Goal: Check status

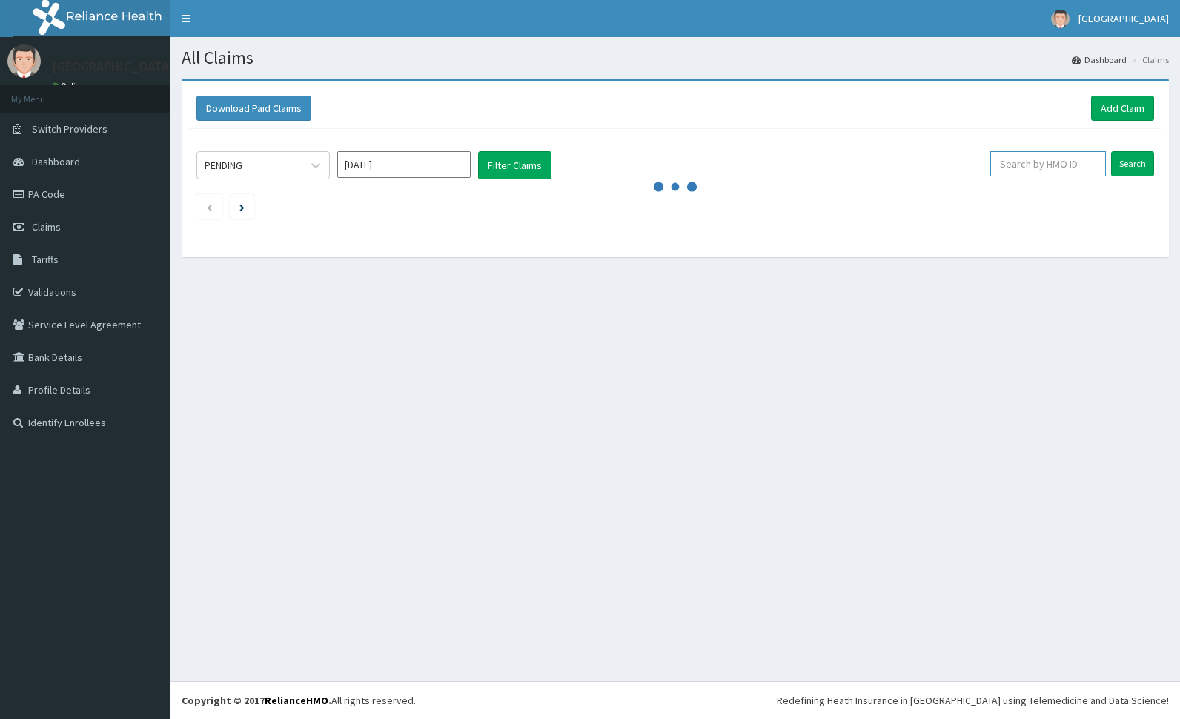
click at [1065, 165] on input "text" at bounding box center [1048, 163] width 116 height 25
paste input "FMI/10229/c"
type input "FMI/10229/c"
click at [1132, 152] on input "Search" at bounding box center [1132, 163] width 43 height 25
click at [271, 166] on div "PENDING" at bounding box center [248, 165] width 103 height 24
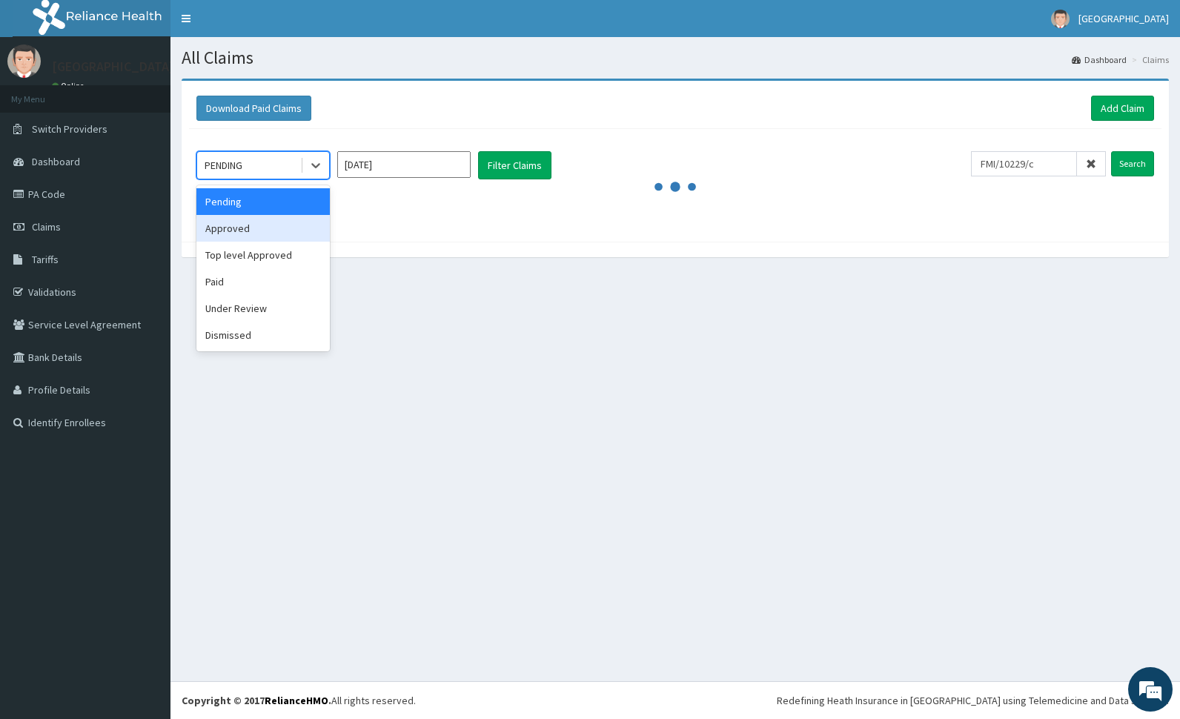
click at [267, 227] on div "Approved" at bounding box center [262, 228] width 133 height 27
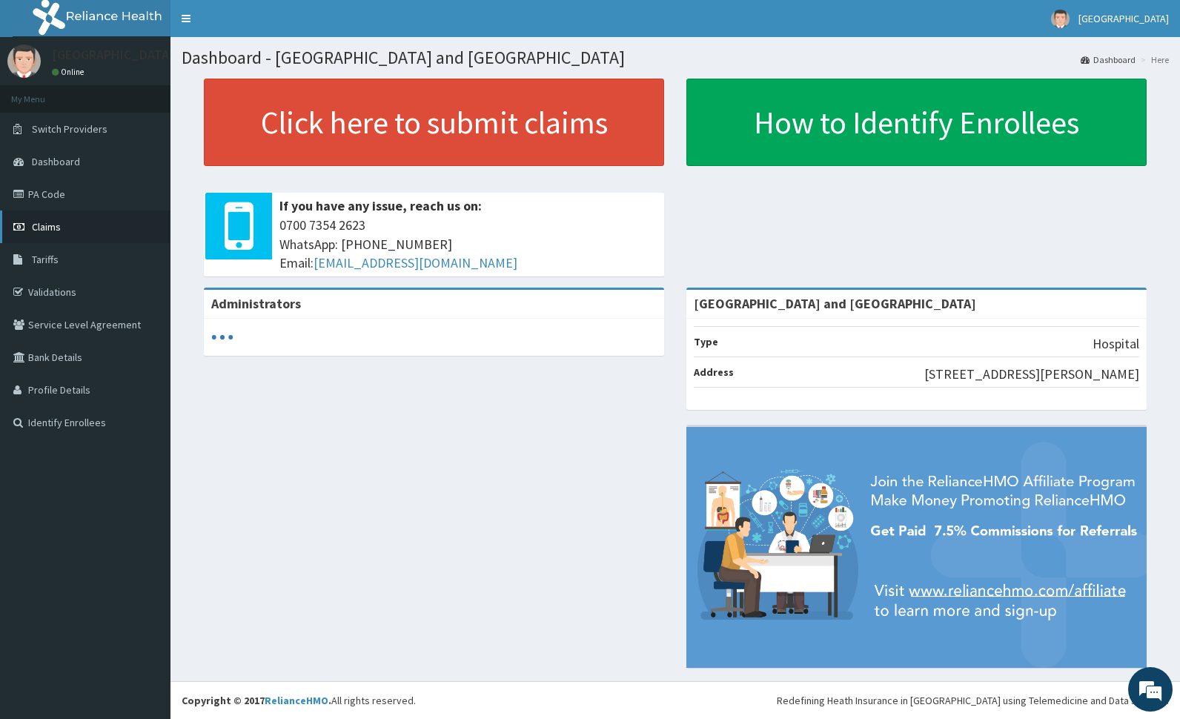
click at [45, 229] on span "Claims" at bounding box center [46, 226] width 29 height 13
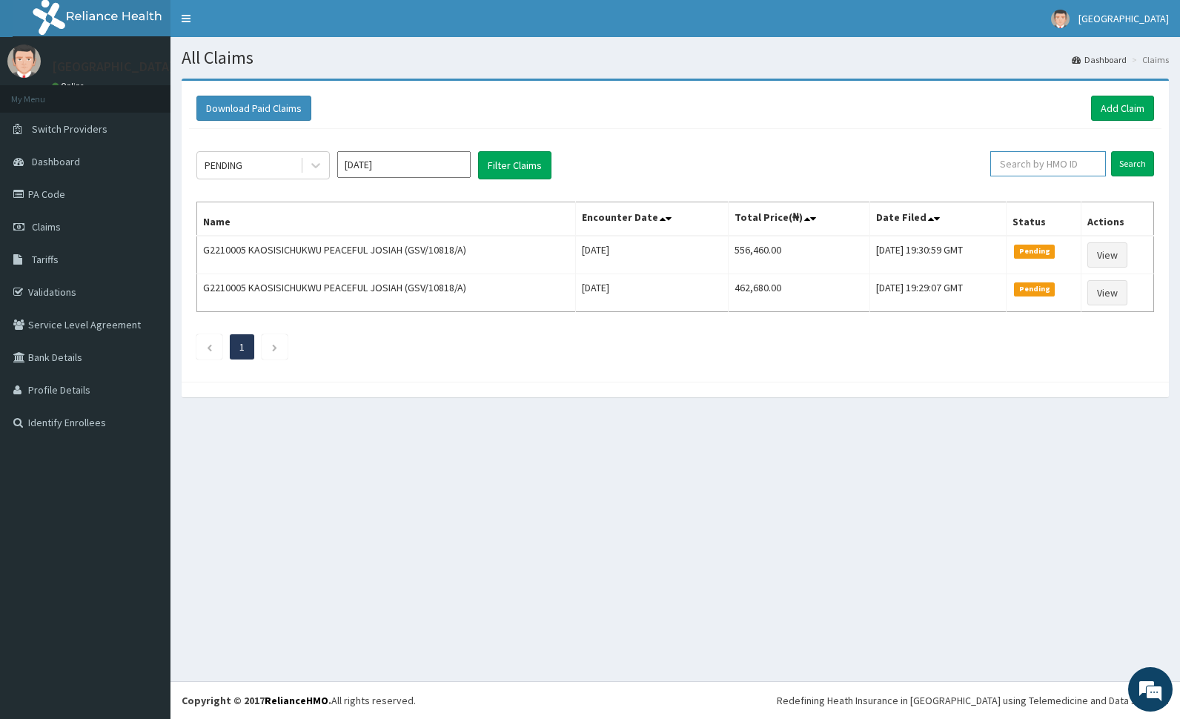
click at [1054, 162] on input "text" at bounding box center [1048, 163] width 116 height 25
paste input "FMI/10229/c"
type input "FMI/10229/c"
click at [1124, 165] on input "Search" at bounding box center [1132, 163] width 43 height 25
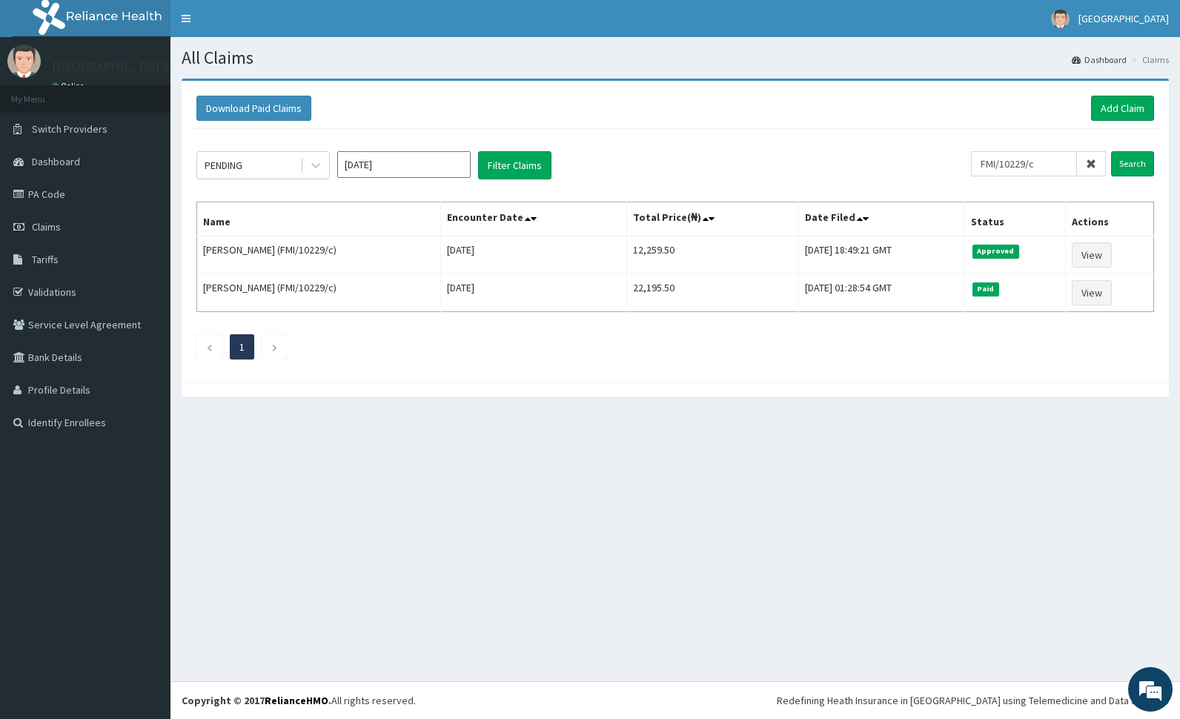
click at [1092, 159] on icon at bounding box center [1091, 164] width 10 height 10
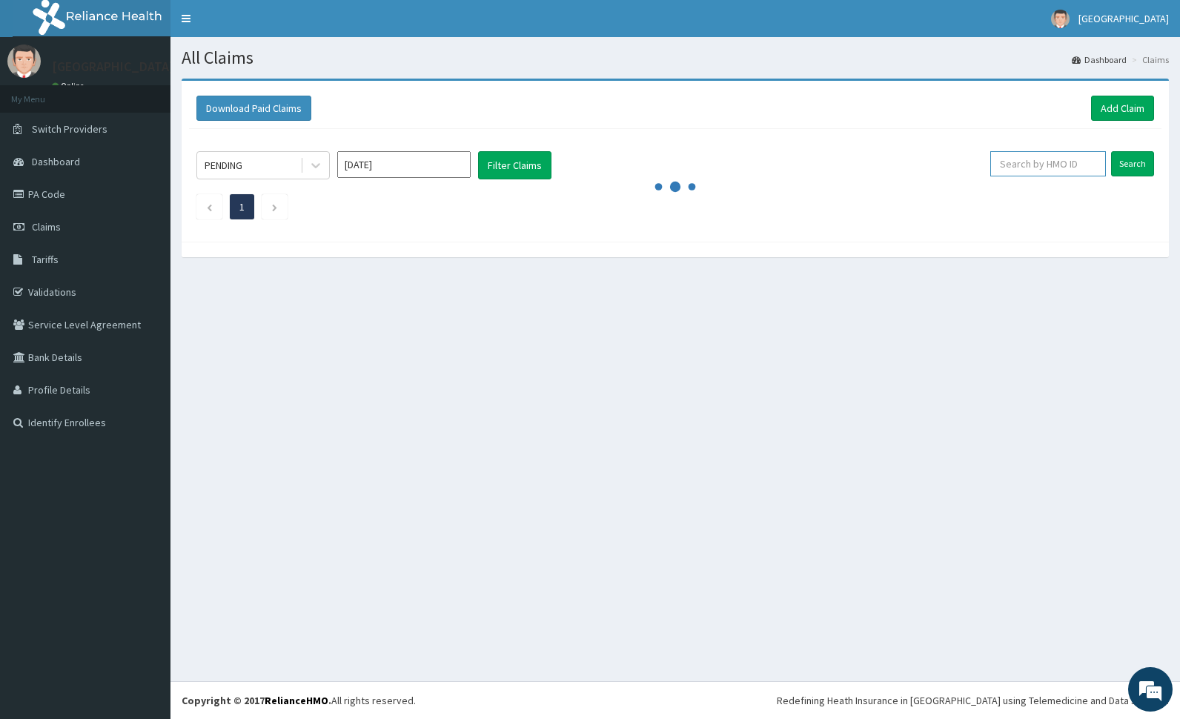
click at [1070, 159] on input "text" at bounding box center [1048, 163] width 116 height 25
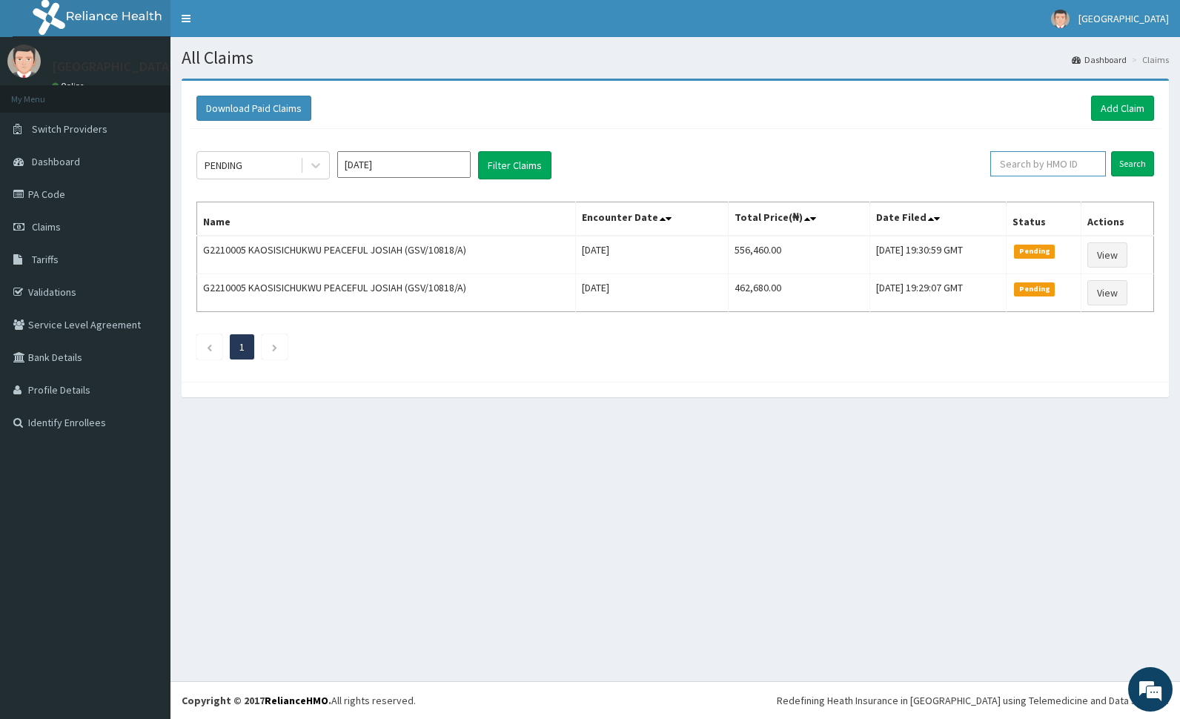
paste input "FMI/10229/D"
type input "FMI/10229/D"
click at [1142, 168] on input "Search" at bounding box center [1132, 163] width 43 height 25
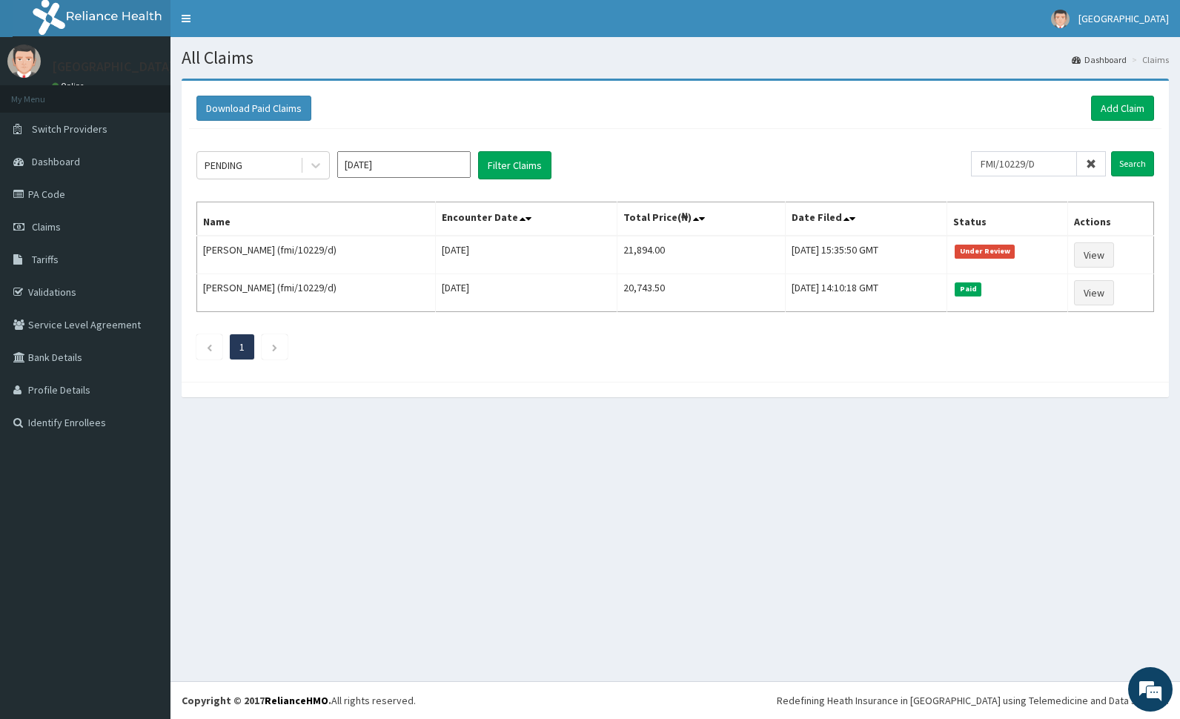
click at [1090, 165] on icon at bounding box center [1091, 164] width 10 height 10
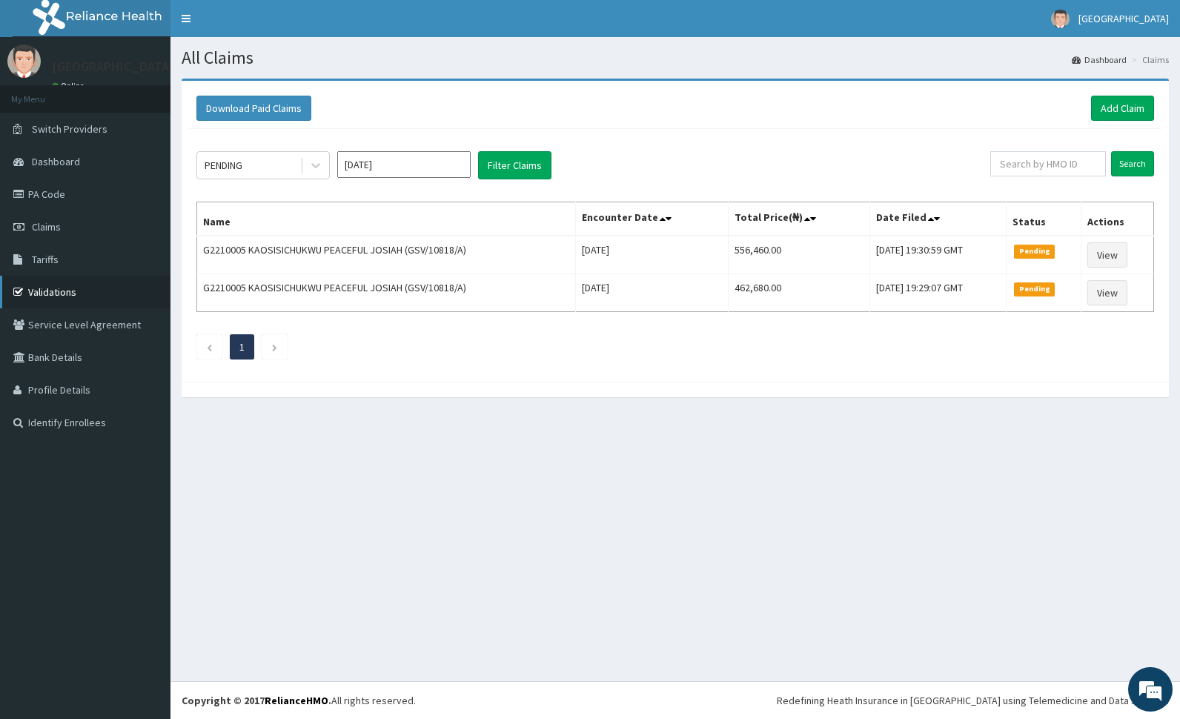
click at [60, 291] on link "Validations" at bounding box center [85, 292] width 170 height 33
